Goal: Obtain resource: Download file/media

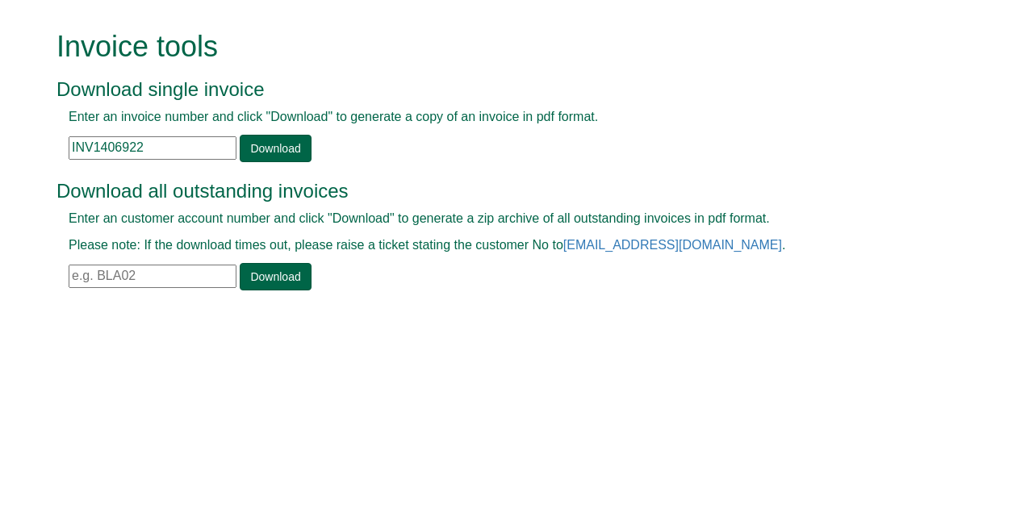
click at [137, 274] on input "text" at bounding box center [153, 276] width 168 height 23
type input "lan210"
click at [260, 279] on link "Download" at bounding box center [275, 276] width 71 height 27
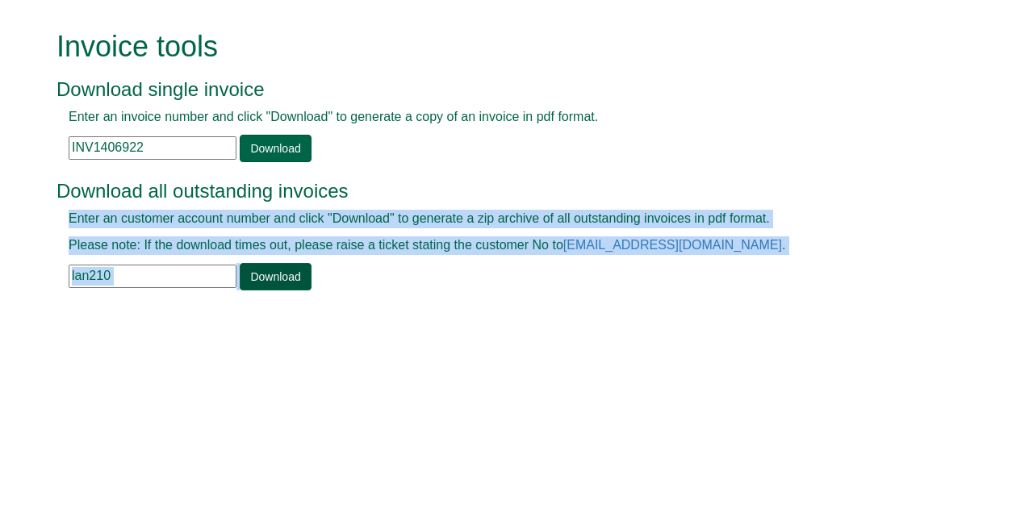
drag, startPoint x: 416, startPoint y: 343, endPoint x: 263, endPoint y: 274, distance: 168.3
click at [263, 274] on html "Invoice tools Download single invoice Enter an invoice number and click "Downlo…" at bounding box center [516, 162] width 1033 height 324
click at [263, 274] on link "Download" at bounding box center [275, 276] width 71 height 27
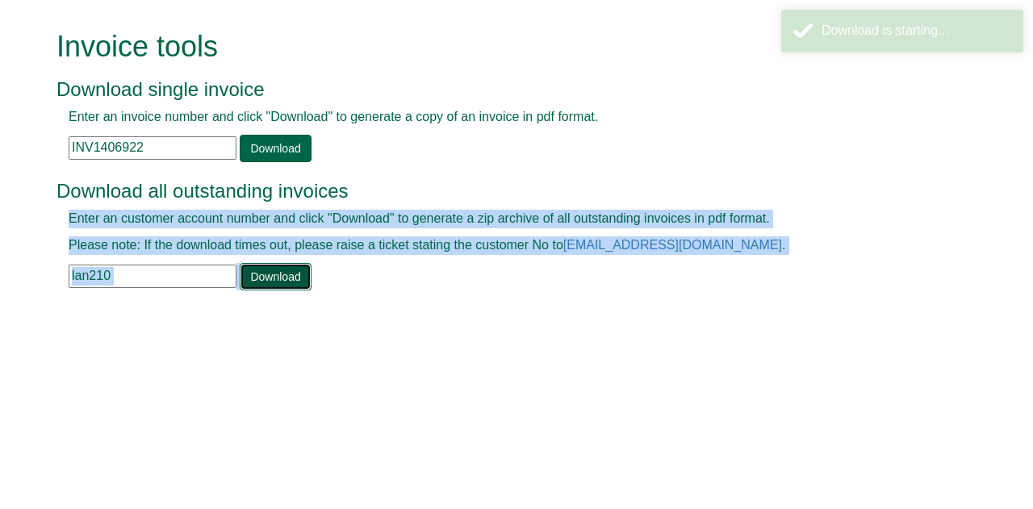
click at [274, 274] on link "Download" at bounding box center [275, 276] width 71 height 27
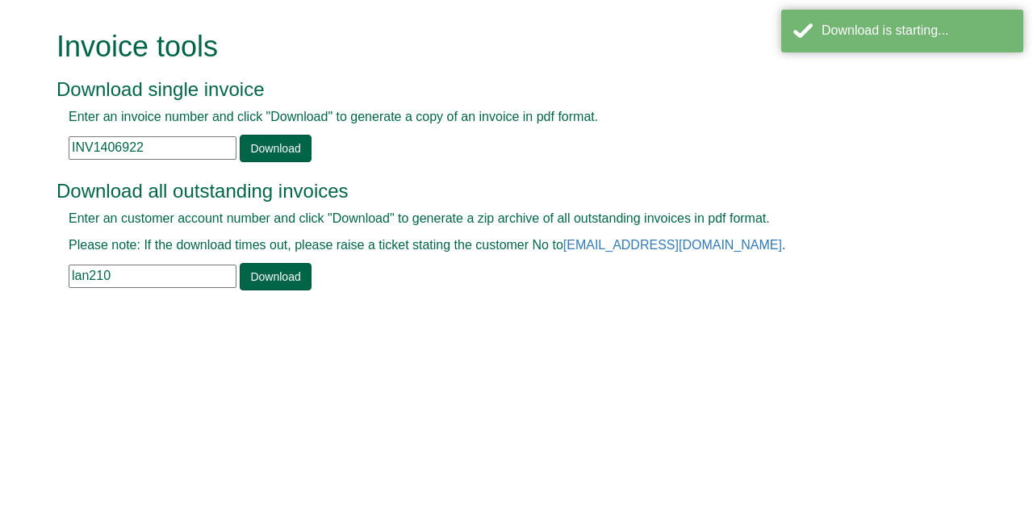
click at [207, 324] on html "Invoice tools Download single invoice Enter an invoice number and click "Downlo…" at bounding box center [516, 162] width 1033 height 324
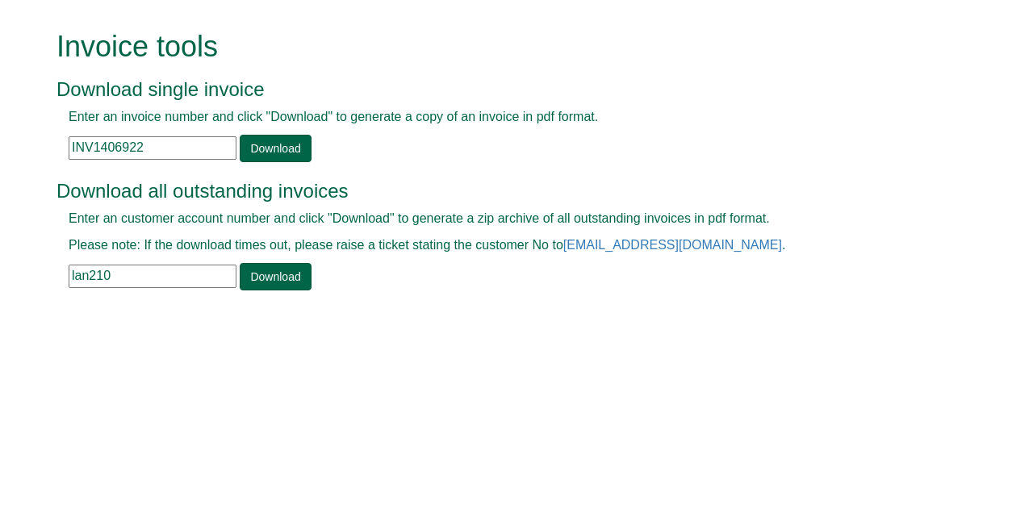
click at [444, 157] on div "Enter an invoice number and click "Download" to generate a copy of an invoice i…" at bounding box center [498, 135] width 884 height 54
click at [282, 282] on link "Download" at bounding box center [275, 276] width 71 height 27
click at [266, 277] on link "Download" at bounding box center [275, 276] width 71 height 27
click at [116, 277] on input "text" at bounding box center [153, 276] width 168 height 23
type input "lan210"
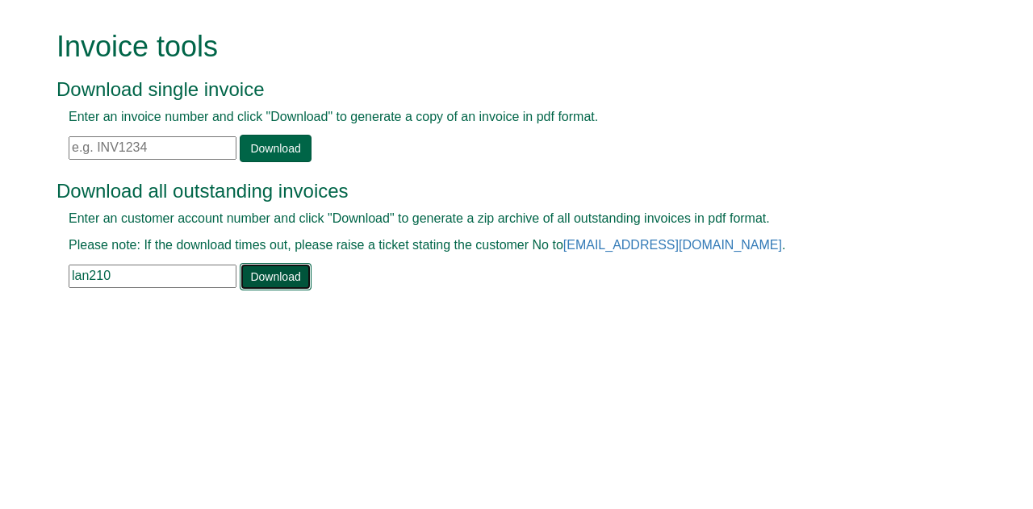
click at [279, 275] on link "Download" at bounding box center [275, 276] width 71 height 27
click at [623, 324] on html "Invoice tools Download single invoice Enter an invoice number and click "Downlo…" at bounding box center [516, 162] width 1033 height 324
click at [271, 272] on link "Download" at bounding box center [275, 276] width 71 height 27
click at [116, 143] on input "text" at bounding box center [153, 147] width 168 height 23
paste input "INV1018518"
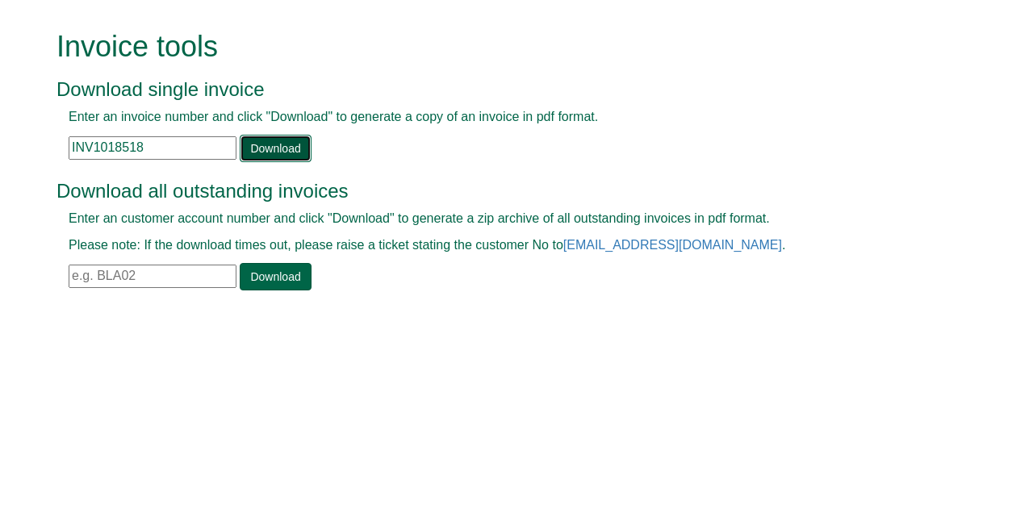
click at [282, 148] on link "Download" at bounding box center [275, 148] width 71 height 27
drag, startPoint x: 145, startPoint y: 145, endPoint x: 0, endPoint y: 128, distance: 146.2
click at [0, 128] on form "Invoice tools Download single invoice Enter an invoice number and click "Downlo…" at bounding box center [516, 162] width 1033 height 324
paste input "154964"
type input "INV1154964"
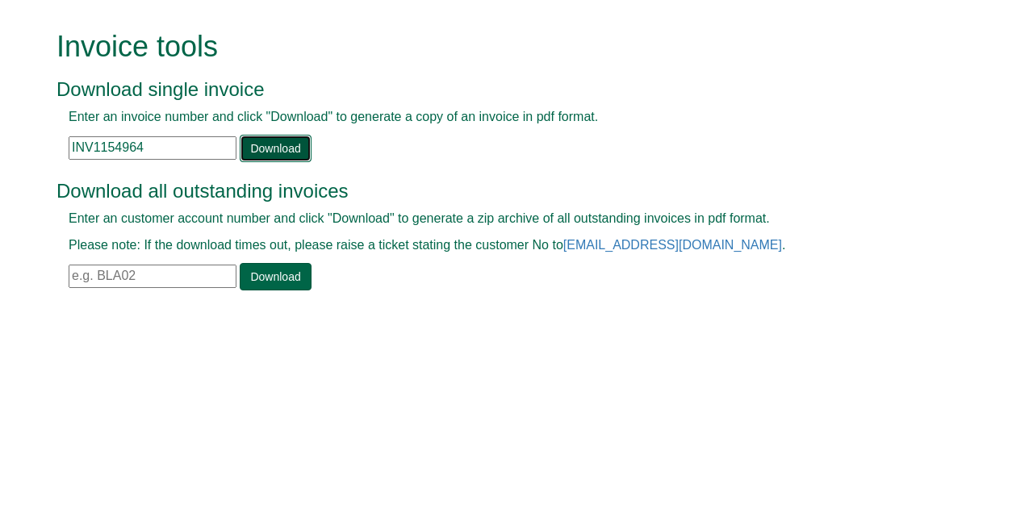
click at [270, 148] on link "Download" at bounding box center [275, 148] width 71 height 27
